Goal: Information Seeking & Learning: Learn about a topic

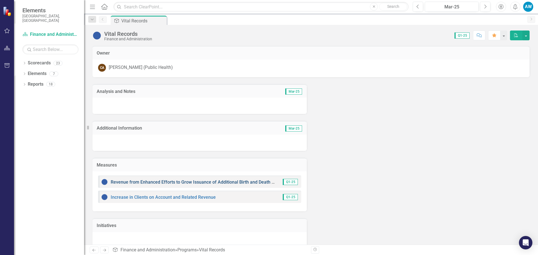
click at [148, 182] on link "Revenue from Enhanced Efforts to Grow Issuance of Additional Birth and Death Ce…" at bounding box center [216, 182] width 210 height 5
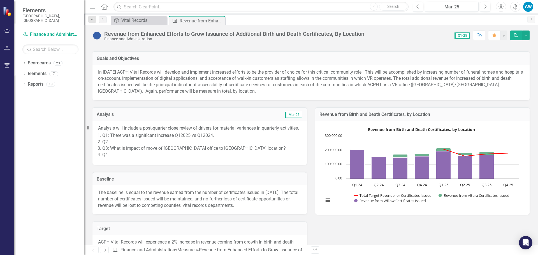
scroll to position [56, 0]
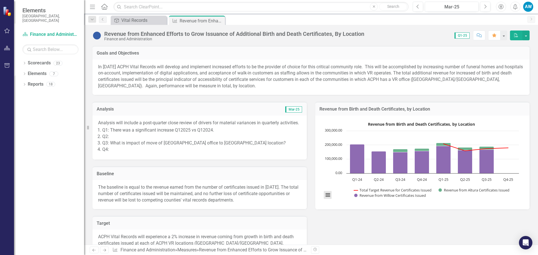
click at [325, 195] on button "View chart menu, Revenue from Birth and Death Certificates, by Location" at bounding box center [328, 195] width 8 height 8
click at [325, 195] on div "Download PNG image Download JPEG image Download PDF document Download SVG vecto…" at bounding box center [351, 171] width 71 height 55
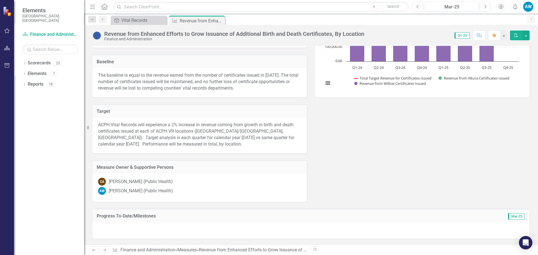
scroll to position [112, 0]
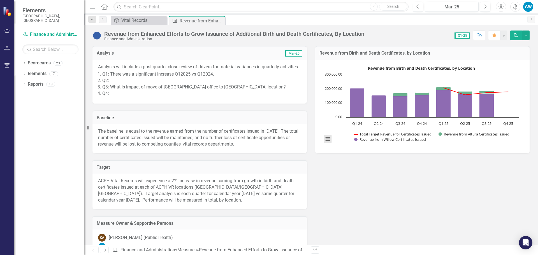
click at [325, 136] on button "View chart menu, Revenue from Birth and Death Certificates, by Location" at bounding box center [328, 139] width 8 height 8
click at [325, 136] on div "Download PNG image Download JPEG image Download PDF document Download SVG vecto…" at bounding box center [351, 115] width 71 height 55
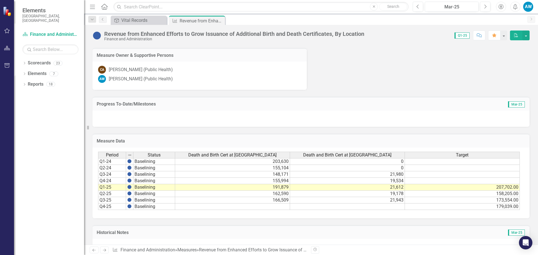
scroll to position [303, 0]
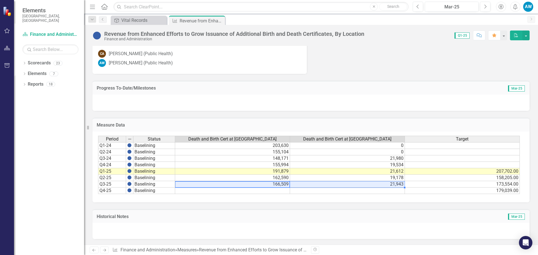
drag, startPoint x: 283, startPoint y: 185, endPoint x: 358, endPoint y: 186, distance: 75.1
click at [358, 186] on tr "Q3-25 Baselining 166,509 21,943 173,554.00" at bounding box center [309, 184] width 422 height 6
click at [361, 198] on div "Period Status Death and Birth Cert at Willow Death and Birth Cert at Altura Tar…" at bounding box center [310, 167] width 437 height 71
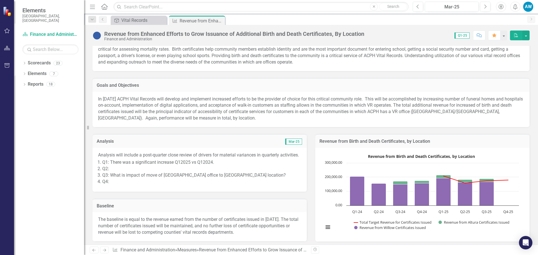
scroll to position [22, 0]
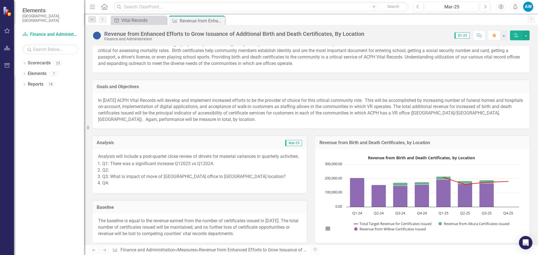
click at [303, 186] on div "Analysis will include a post-quarter close review of drivers for material varia…" at bounding box center [199, 171] width 214 height 44
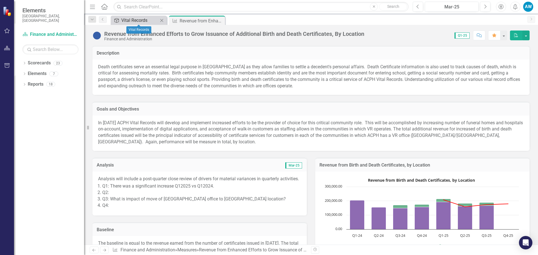
click at [127, 22] on div "Vital Records" at bounding box center [139, 20] width 37 height 7
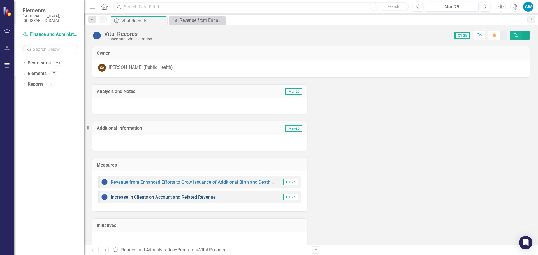
click at [140, 198] on link "Increase in Clients on Account and Related Revenue" at bounding box center [163, 197] width 105 height 5
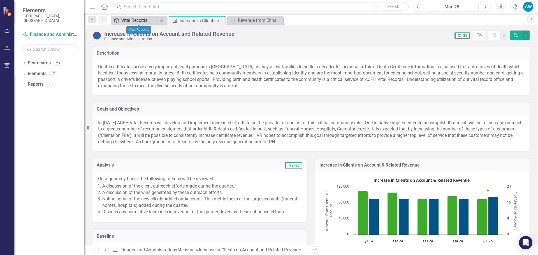
click at [134, 21] on div "Vital Records" at bounding box center [139, 20] width 37 height 7
